Goal: Transaction & Acquisition: Subscribe to service/newsletter

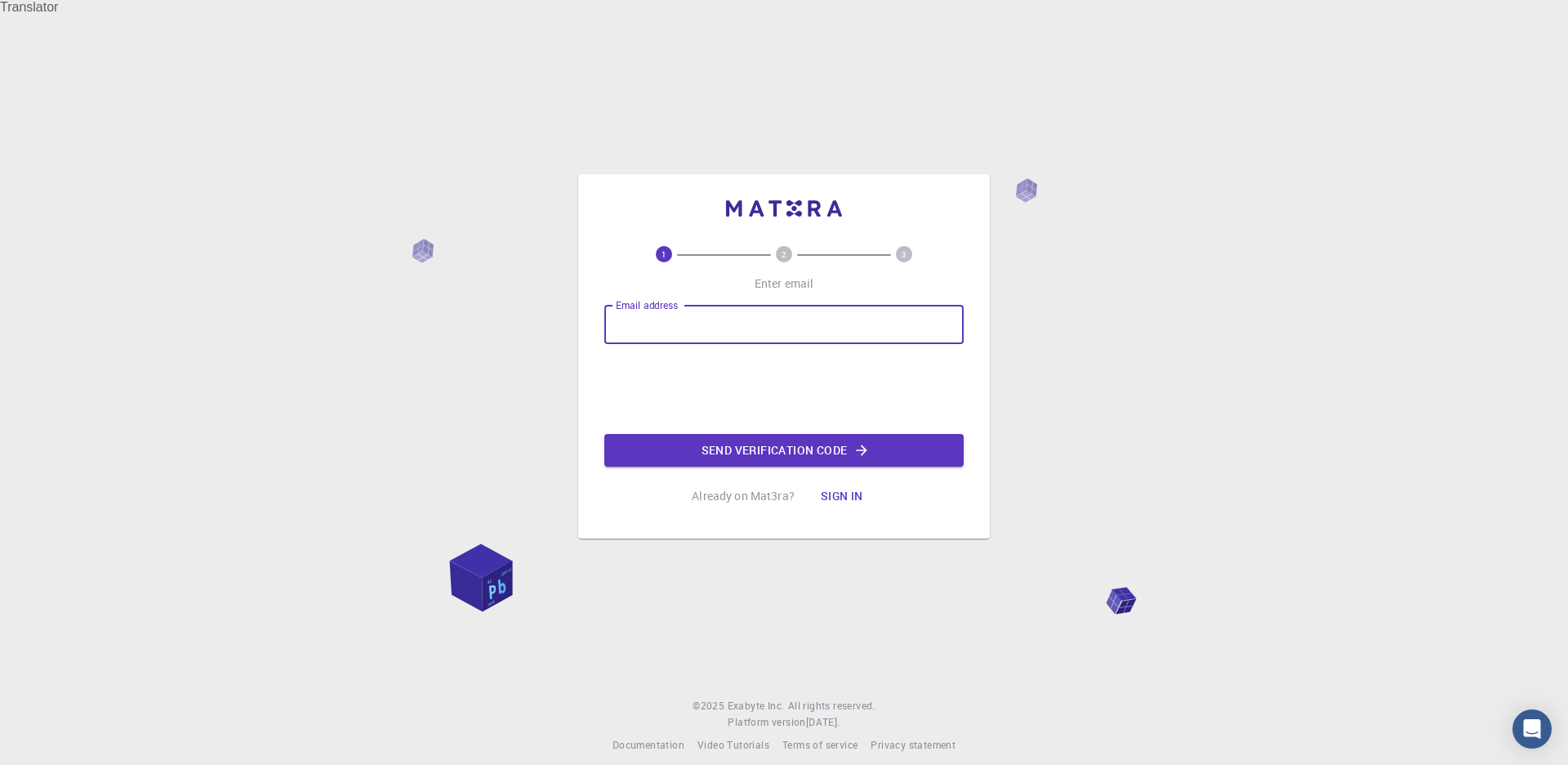
click at [685, 321] on input "Email address" at bounding box center [784, 324] width 360 height 39
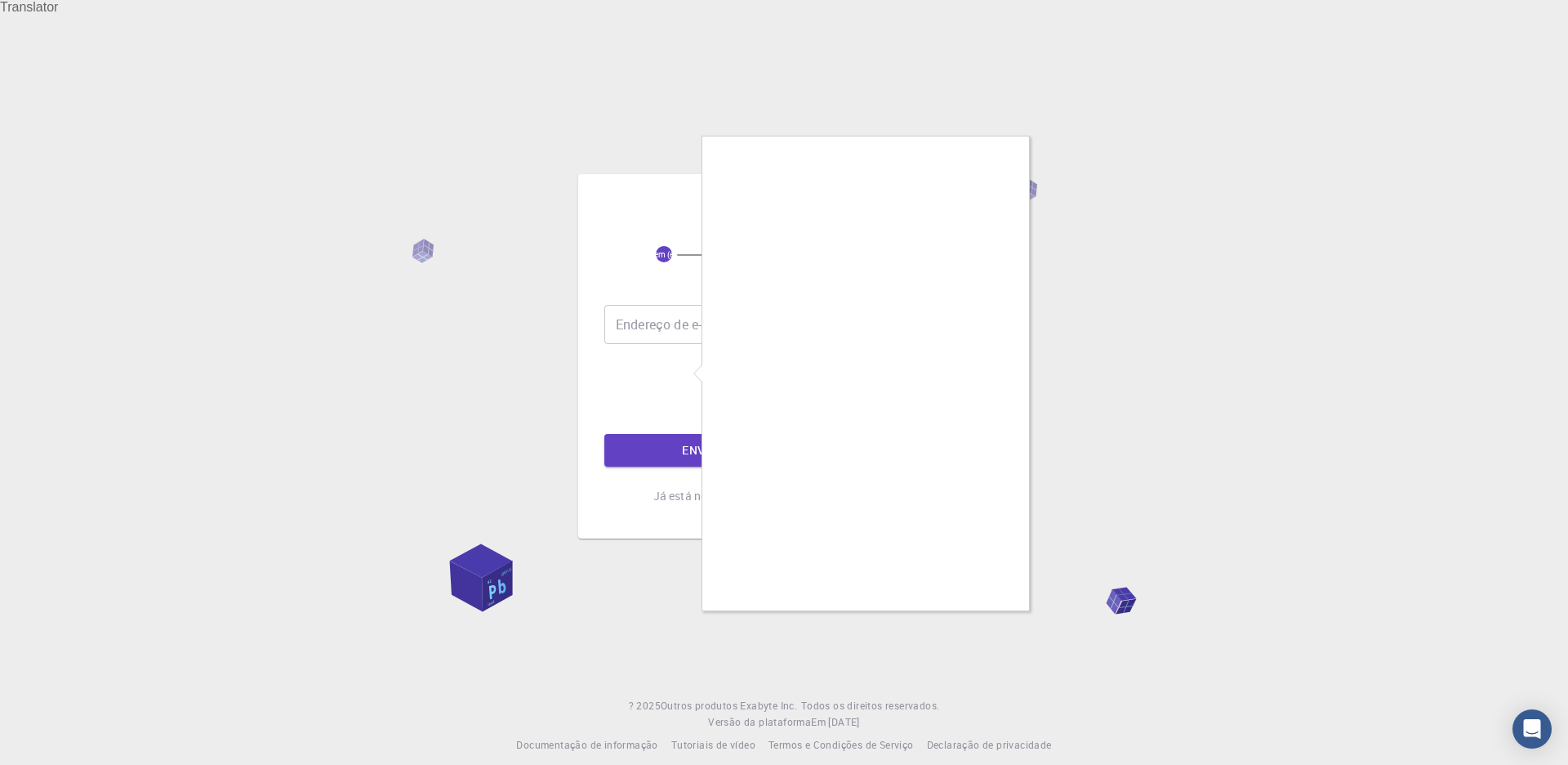
click at [1186, 264] on div at bounding box center [784, 382] width 1568 height 765
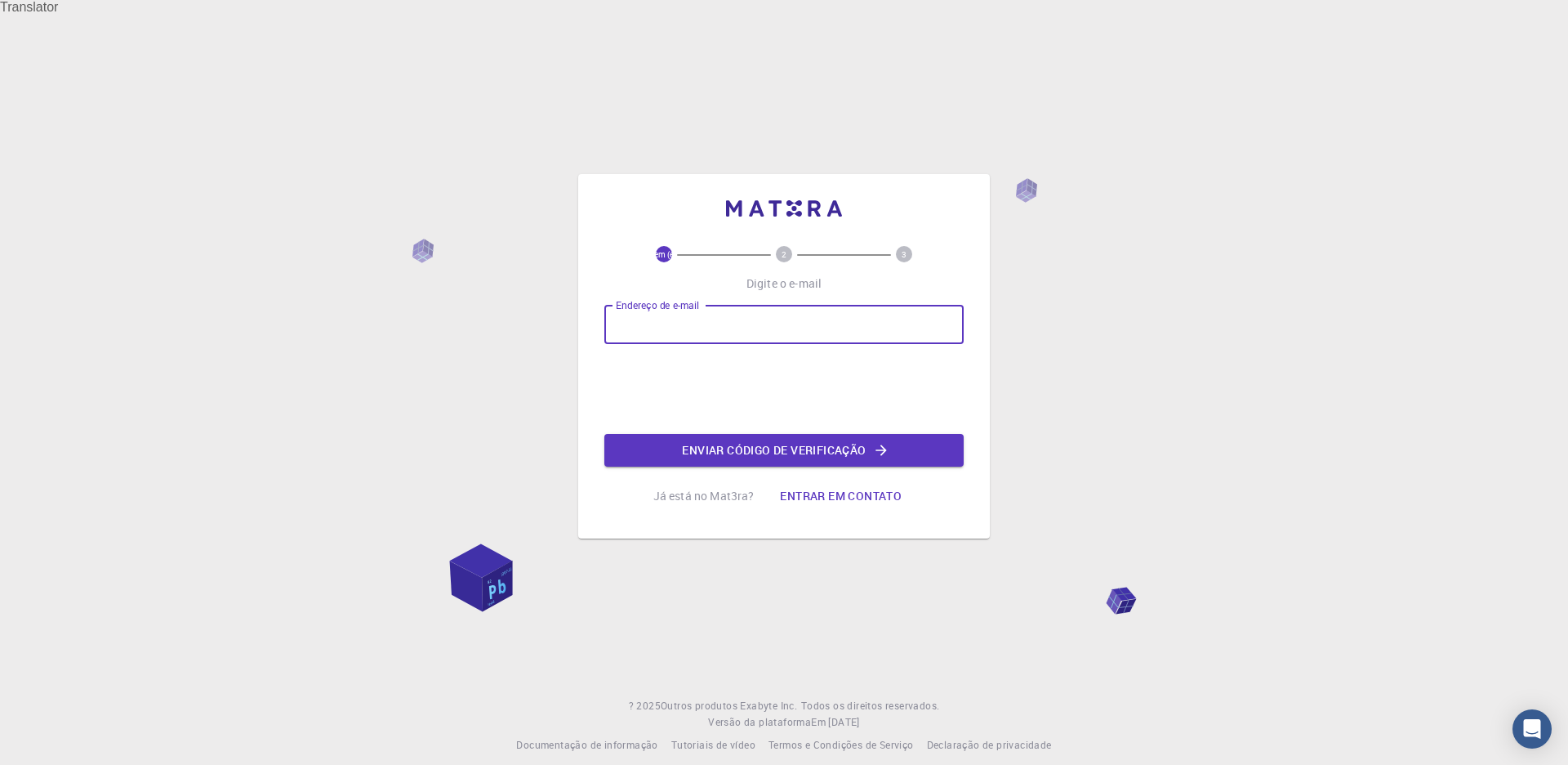
click at [837, 325] on input "Endereço de e-mail" at bounding box center [784, 324] width 360 height 39
click at [804, 317] on input "Endereço de e-mail" at bounding box center [784, 324] width 360 height 39
type input "[DOMAIN_NAME][EMAIL_ADDRESS][DOMAIN_NAME]"
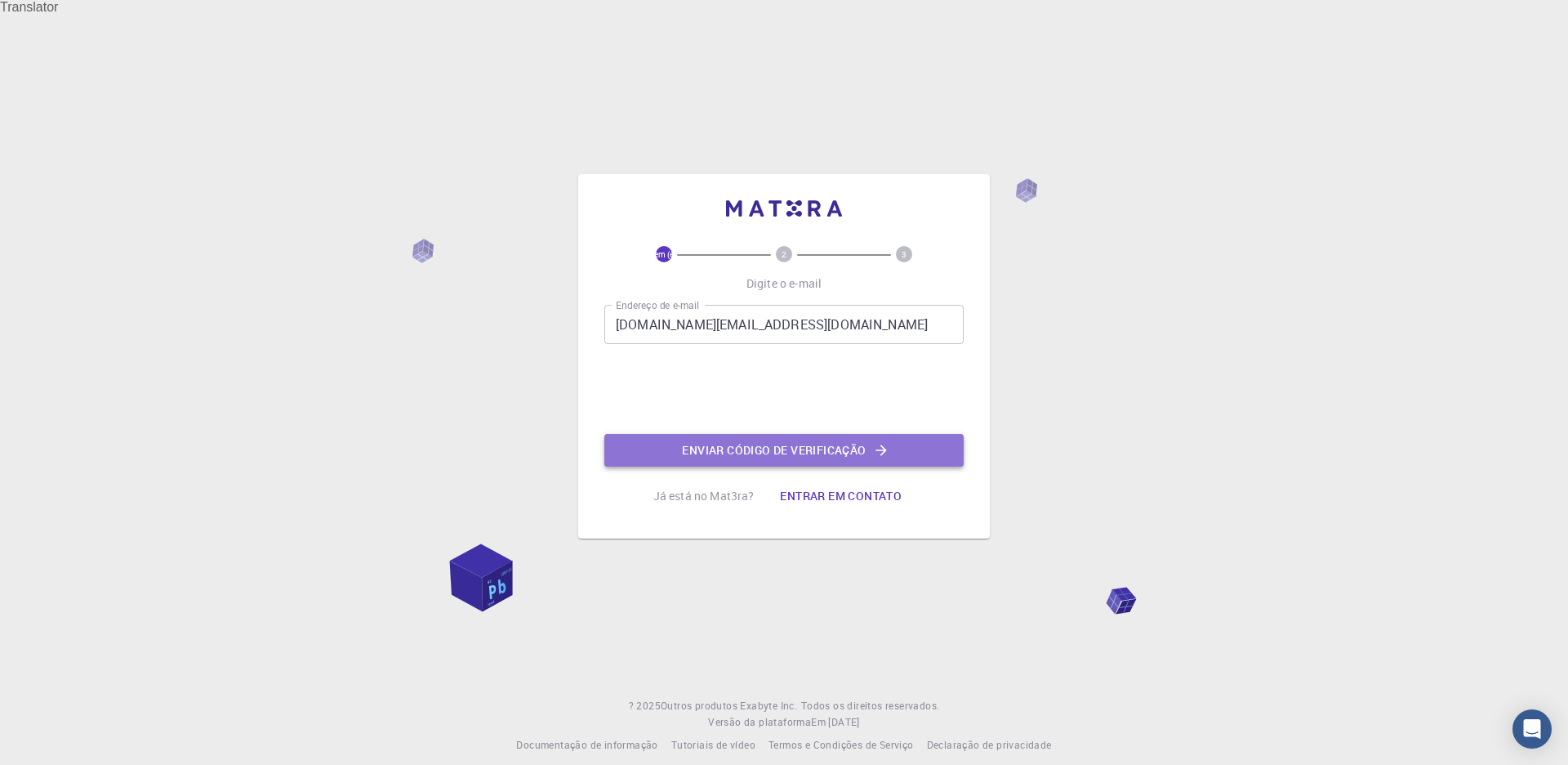
click at [829, 434] on button "Enviar código de verificação" at bounding box center [784, 450] width 360 height 33
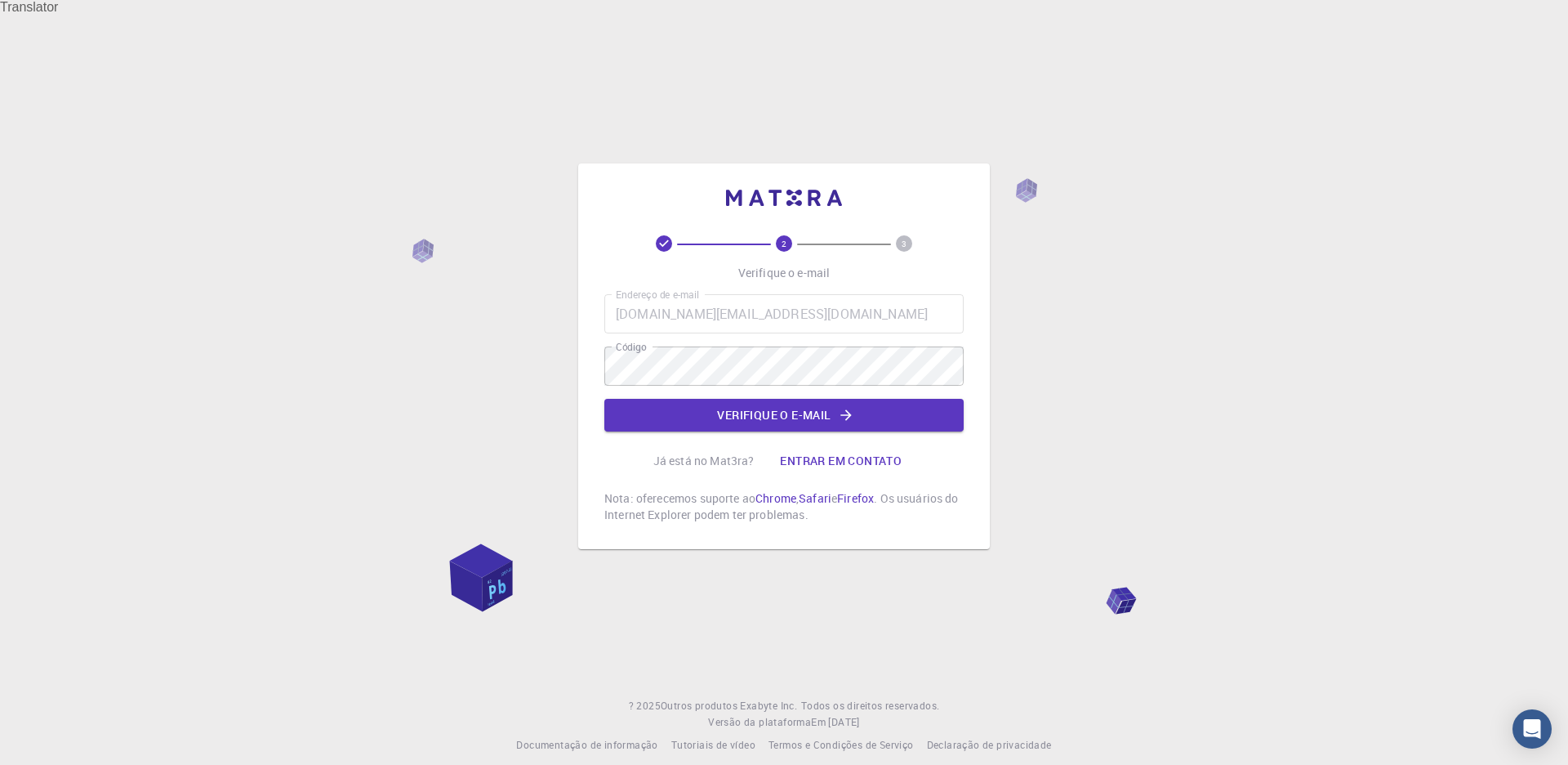
click at [763, 417] on div "2 3 Verifique o e-mail Endereço de e-mail [DOMAIN_NAME][EMAIL_ADDRESS][DOMAIN_N…" at bounding box center [784, 379] width 360 height 288
click at [788, 384] on div "Endereço de e-mail [DOMAIN_NAME][EMAIL_ADDRESS][DOMAIN_NAME] Endereço de e-mail…" at bounding box center [784, 363] width 360 height 138
click at [792, 406] on button "Verifique o e-mail" at bounding box center [784, 416] width 360 height 33
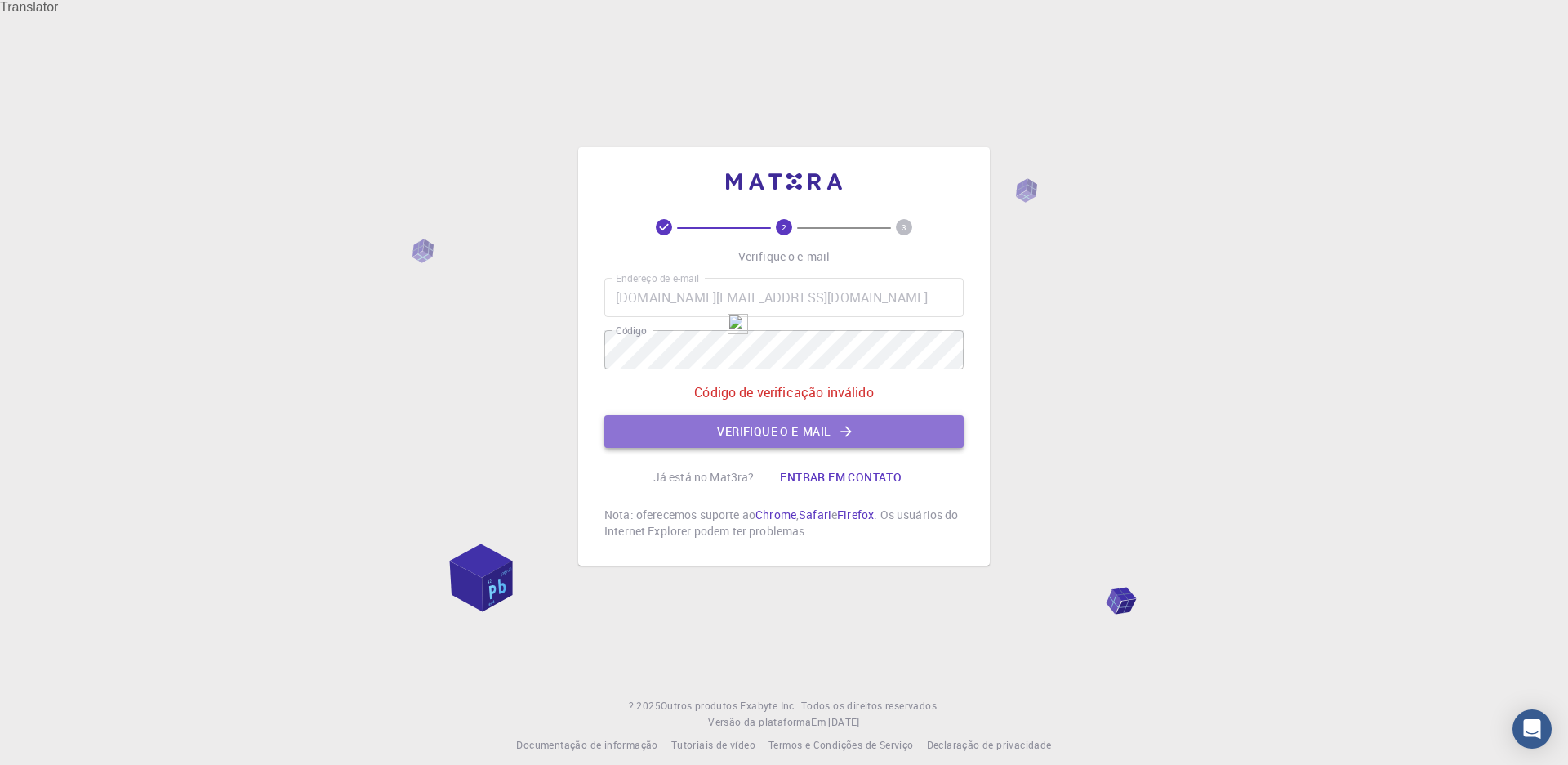
click at [712, 415] on button "Verifique o e-mail" at bounding box center [784, 431] width 360 height 33
